Goal: Information Seeking & Learning: Find contact information

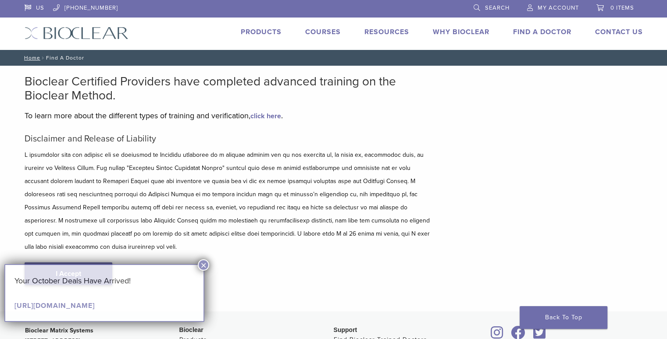
click at [95, 264] on link "I Accept" at bounding box center [69, 274] width 88 height 23
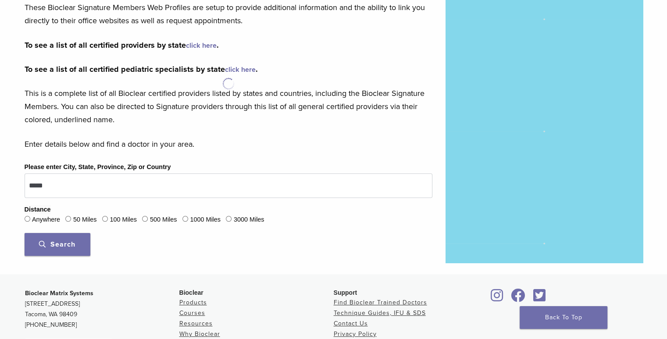
scroll to position [179, 0]
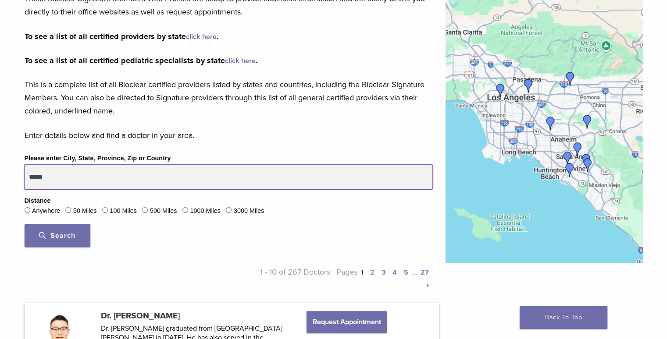
click at [96, 177] on input "*****" at bounding box center [229, 177] width 408 height 25
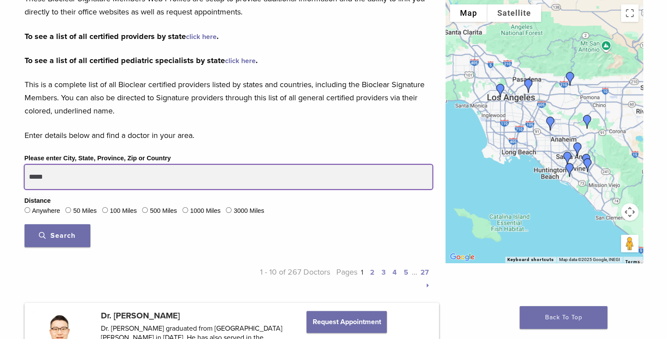
click at [96, 177] on input "*****" at bounding box center [229, 177] width 408 height 25
type input "*****"
click at [25, 225] on button "Search" at bounding box center [58, 236] width 66 height 23
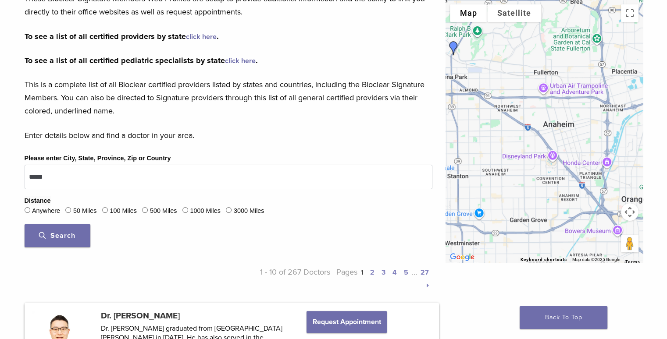
drag, startPoint x: 570, startPoint y: 180, endPoint x: 546, endPoint y: 86, distance: 97.9
click at [546, 86] on div at bounding box center [544, 131] width 197 height 263
click at [631, 246] on button "Drag Pegman onto the map to open Street View" at bounding box center [630, 244] width 18 height 18
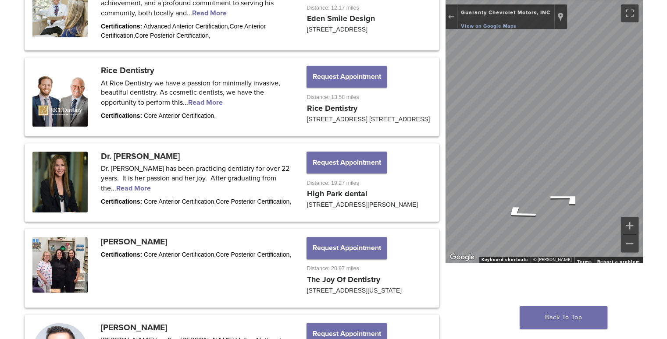
scroll to position [961, 0]
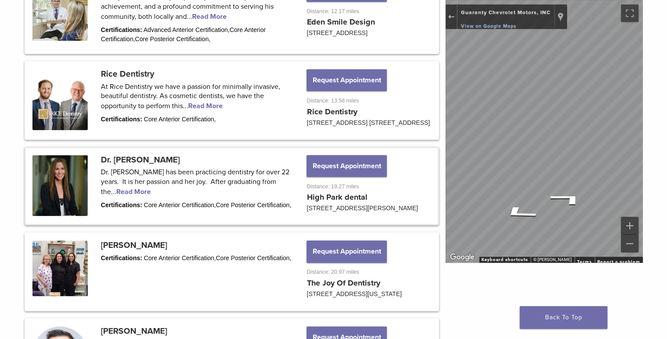
click at [124, 204] on link at bounding box center [232, 186] width 412 height 76
click at [122, 210] on link at bounding box center [232, 186] width 412 height 76
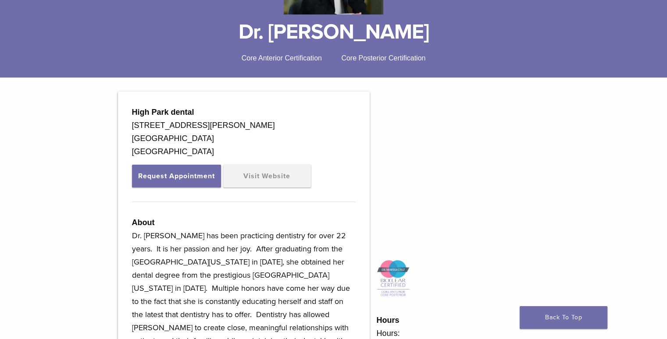
scroll to position [198, 0]
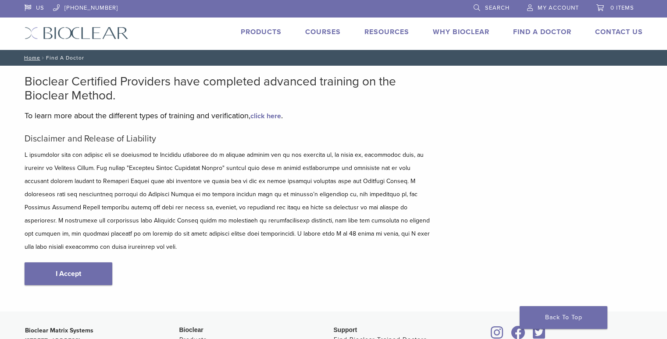
scroll to position [168, 0]
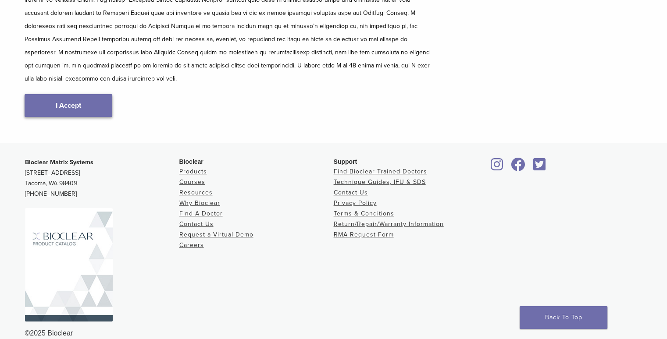
click at [88, 94] on link "I Accept" at bounding box center [69, 105] width 88 height 23
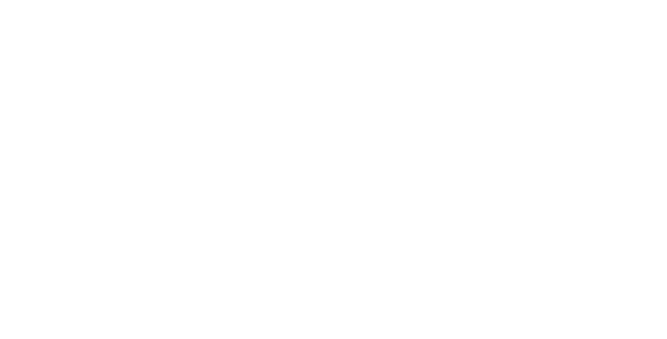
scroll to position [70, 0]
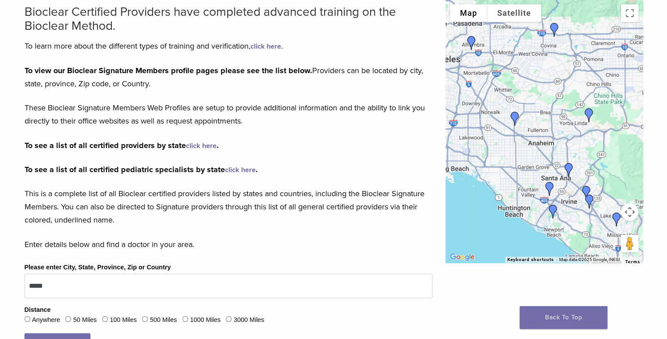
click at [199, 147] on link "click here" at bounding box center [201, 146] width 31 height 9
click at [202, 147] on link "click here" at bounding box center [201, 146] width 31 height 9
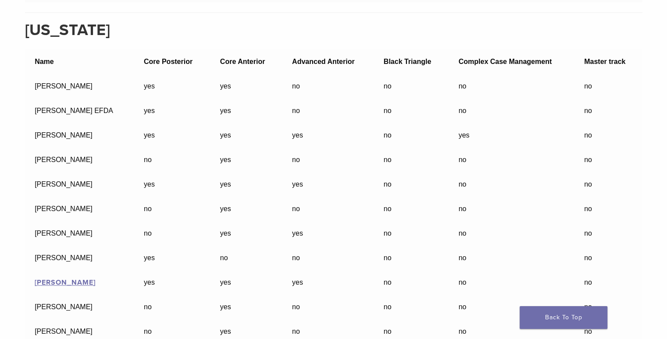
scroll to position [485, 0]
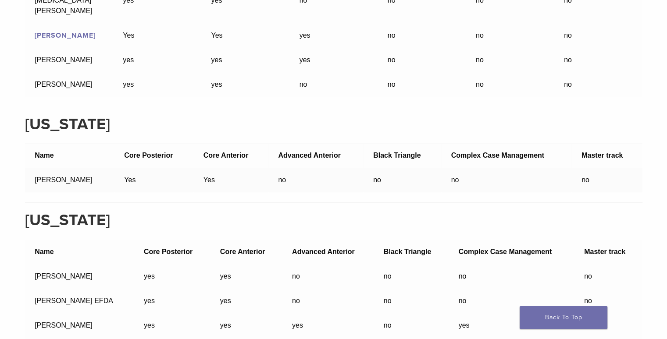
click at [63, 31] on link "[PERSON_NAME]" at bounding box center [65, 35] width 61 height 9
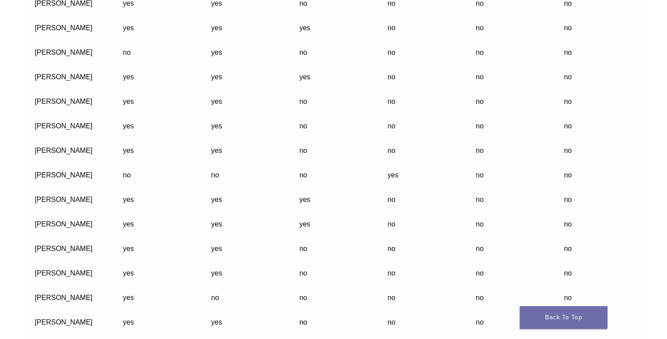
scroll to position [1772, 0]
click at [63, 95] on td "[PERSON_NAME]" at bounding box center [69, 102] width 88 height 25
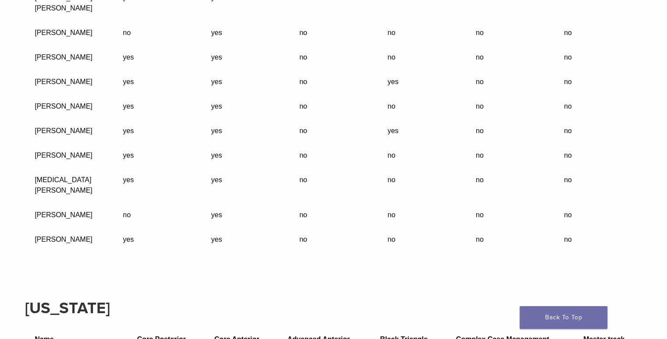
scroll to position [4437, 0]
click at [58, 180] on td "[MEDICAL_DATA][PERSON_NAME]" at bounding box center [69, 185] width 88 height 35
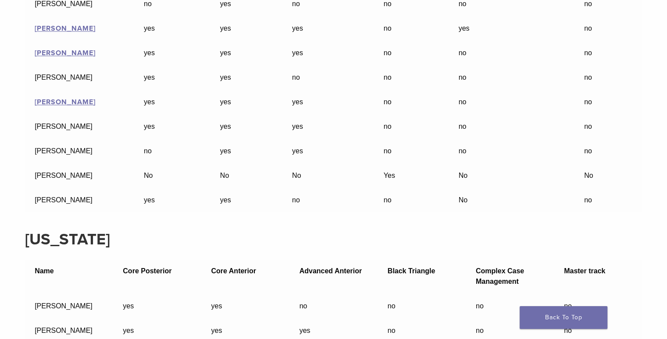
scroll to position [1002, 0]
click at [57, 99] on link "[PERSON_NAME]" at bounding box center [65, 103] width 61 height 9
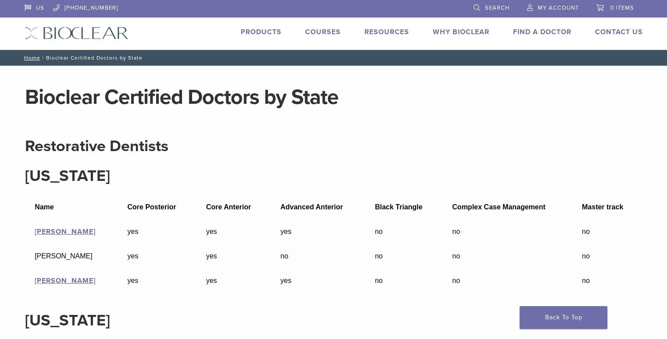
scroll to position [1002, 0]
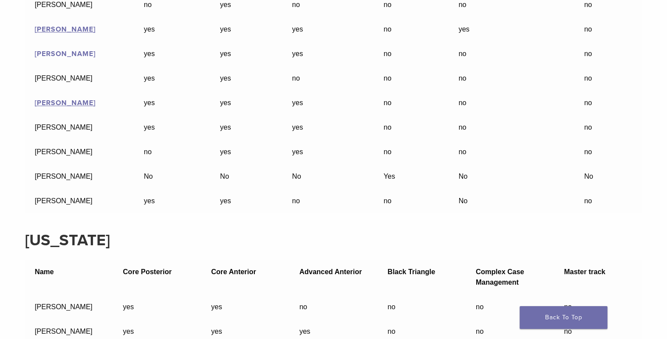
click at [66, 50] on link "[PERSON_NAME]" at bounding box center [65, 54] width 61 height 9
click at [68, 25] on link "[PERSON_NAME]" at bounding box center [65, 29] width 61 height 9
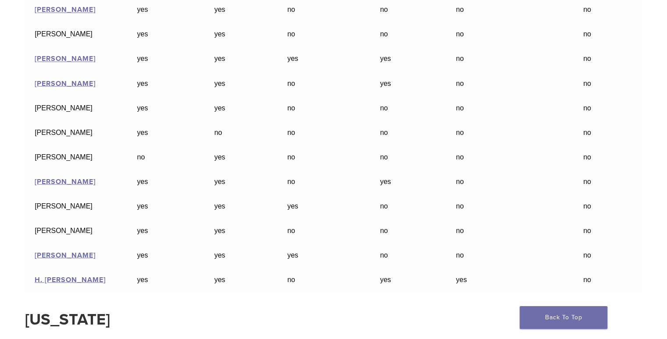
scroll to position [4940, 0]
click at [65, 54] on link "[PERSON_NAME]" at bounding box center [65, 58] width 61 height 9
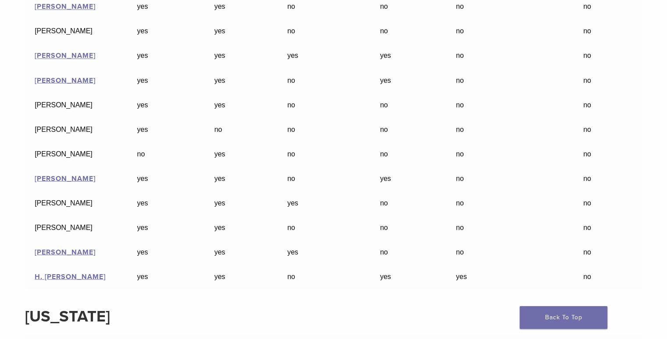
scroll to position [4940, 0]
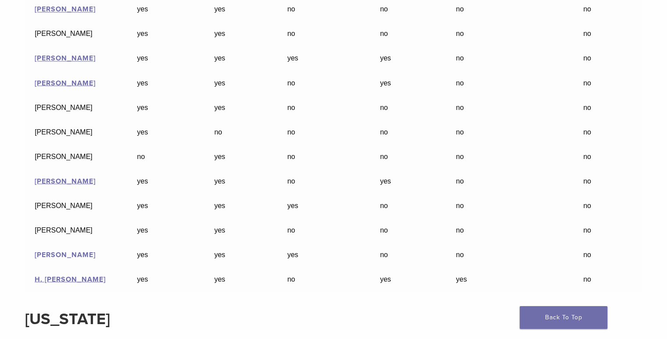
click at [67, 250] on link "[PERSON_NAME]" at bounding box center [65, 254] width 61 height 9
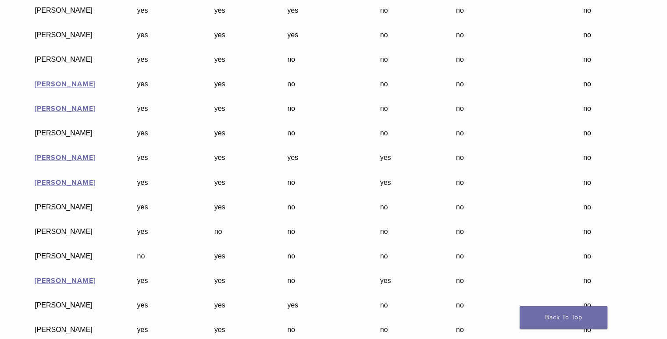
scroll to position [4843, 0]
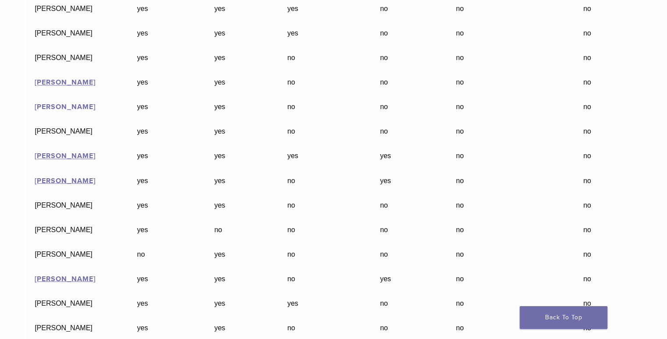
click at [52, 103] on link "[PERSON_NAME]" at bounding box center [65, 107] width 61 height 9
click at [77, 78] on link "[PERSON_NAME]" at bounding box center [65, 82] width 61 height 9
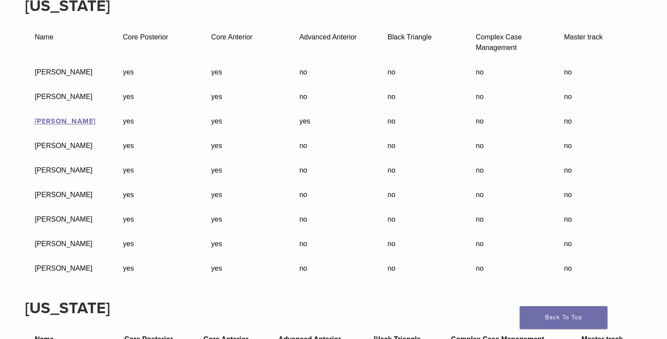
scroll to position [6660, 0]
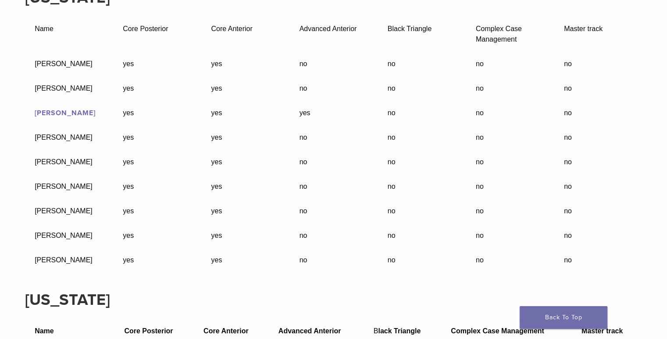
click at [51, 109] on link "[PERSON_NAME]" at bounding box center [65, 113] width 61 height 9
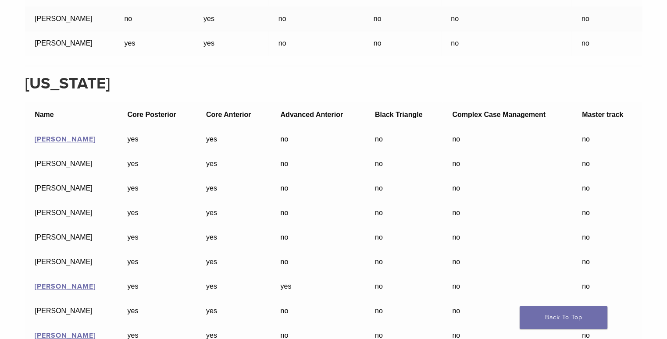
scroll to position [7047, 0]
click at [54, 134] on link "[PERSON_NAME]" at bounding box center [65, 138] width 61 height 9
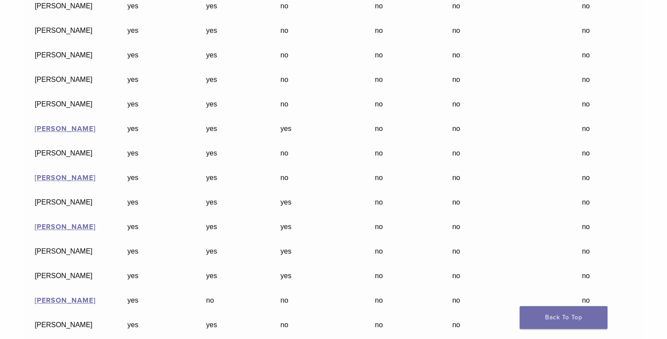
scroll to position [7205, 0]
